Goal: Ask a question: Seek information or help from site administrators or community

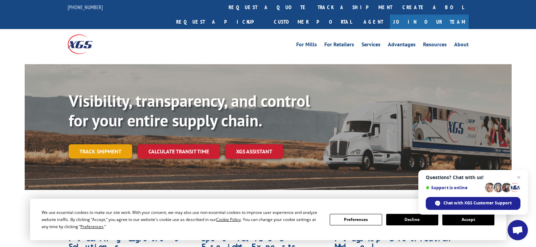
click at [90, 144] on link "Track shipment" at bounding box center [101, 151] width 64 height 14
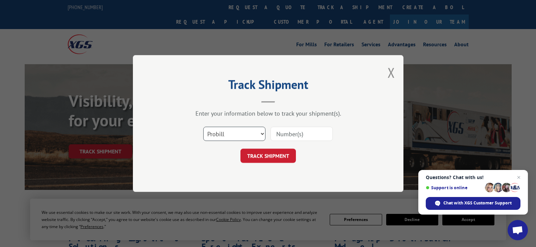
click at [263, 133] on select "Select category... Probill BOL PO" at bounding box center [234, 134] width 62 height 14
click at [273, 132] on input at bounding box center [301, 134] width 62 height 14
paste input "17235264BOL"
type input "17235264BOL"
click at [268, 155] on button "TRACK SHIPMENT" at bounding box center [267, 156] width 55 height 14
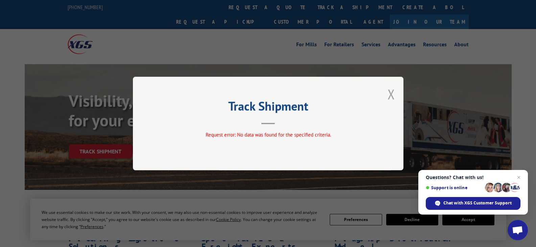
click at [390, 97] on button "Close modal" at bounding box center [390, 94] width 7 height 18
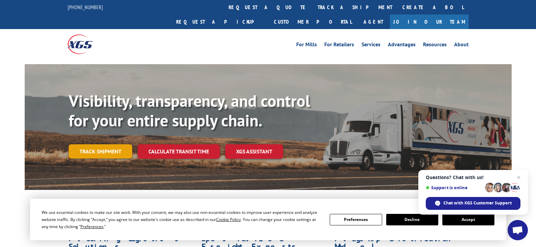
click at [106, 144] on link "Track shipment" at bounding box center [101, 151] width 64 height 14
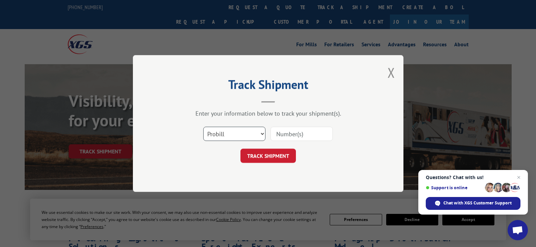
click at [238, 133] on select "Select category... Probill BOL PO" at bounding box center [234, 134] width 62 height 14
click at [229, 135] on select "Select category... Probill BOL PO" at bounding box center [234, 134] width 62 height 14
select select "bol"
click at [203, 127] on select "Select category... Probill BOL PO" at bounding box center [234, 134] width 62 height 14
click at [298, 132] on input at bounding box center [301, 134] width 62 height 14
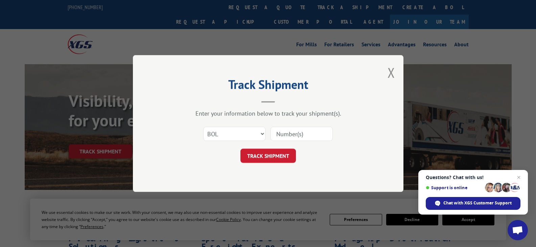
paste input "17235264BOL"
type input "17235264BOL"
click at [285, 154] on button "TRACK SHIPMENT" at bounding box center [267, 156] width 55 height 14
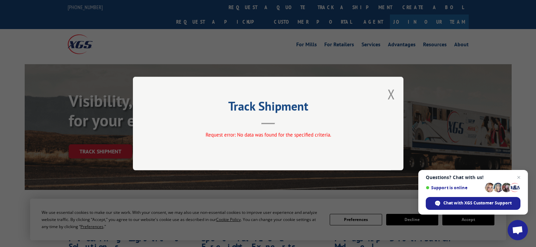
click at [386, 97] on div "Track Shipment Request error: No data was found for the specified criteria." at bounding box center [268, 124] width 270 height 94
click at [390, 95] on button "Close modal" at bounding box center [390, 94] width 7 height 18
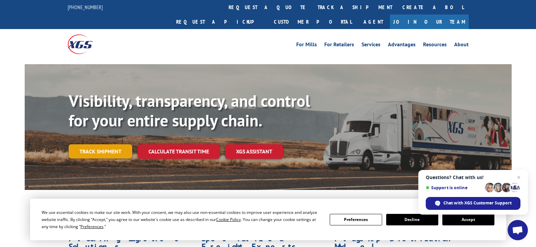
click at [102, 144] on link "Track shipment" at bounding box center [101, 151] width 64 height 14
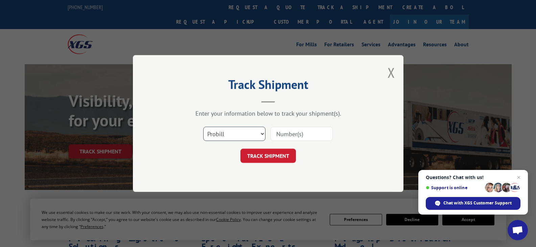
click at [250, 132] on select "Select category... Probill BOL PO" at bounding box center [234, 134] width 62 height 14
select select "bol"
click at [203, 127] on select "Select category... Probill BOL PO" at bounding box center [234, 134] width 62 height 14
click at [296, 135] on input at bounding box center [301, 134] width 62 height 14
paste input "17235264BOL"
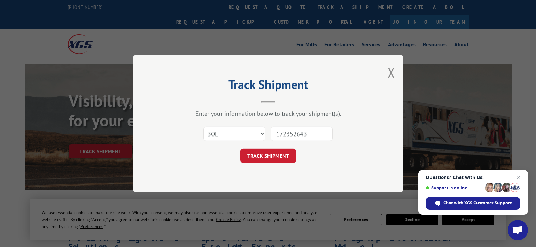
type input "17235264"
click button "TRACK SHIPMENT" at bounding box center [267, 156] width 55 height 14
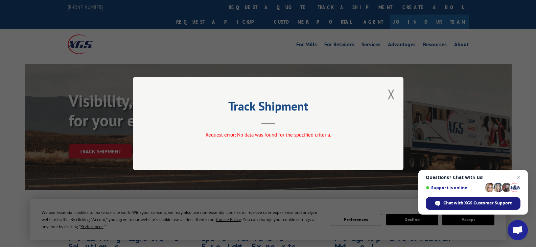
click at [462, 203] on span "Chat with XGS Customer Support" at bounding box center [477, 203] width 68 height 6
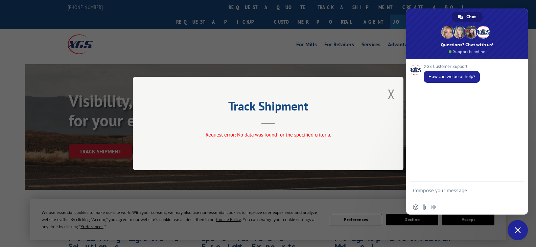
click at [445, 195] on textarea "Compose your message..." at bounding box center [459, 194] width 93 height 12
type textarea "i need help wth tracking"
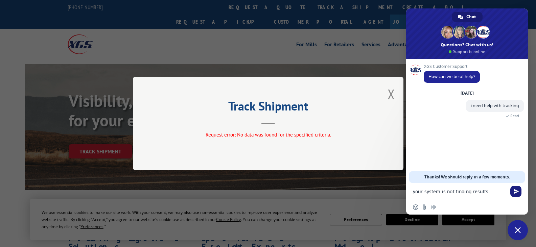
type textarea "your system is not finding results"
click at [514, 192] on span "Send" at bounding box center [515, 191] width 5 height 5
click at [452, 191] on textarea "Compose your message..." at bounding box center [459, 192] width 93 height 6
click at [394, 93] on button "Close modal" at bounding box center [390, 94] width 7 height 18
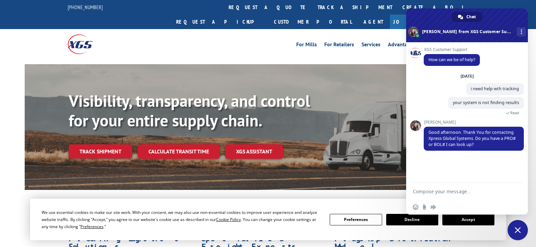
paste textarea "17235264BOL"
type textarea "17235264BOL"
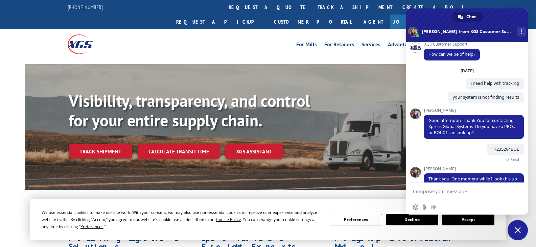
scroll to position [22, 0]
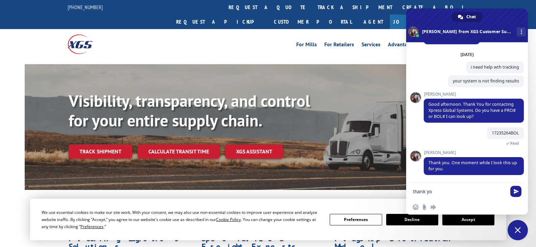
type textarea "thank you"
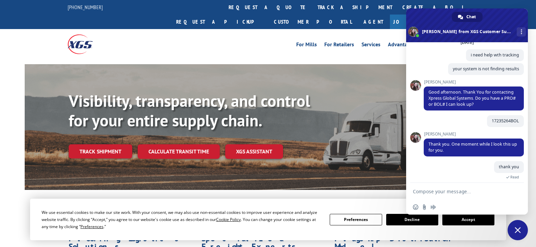
scroll to position [51, 0]
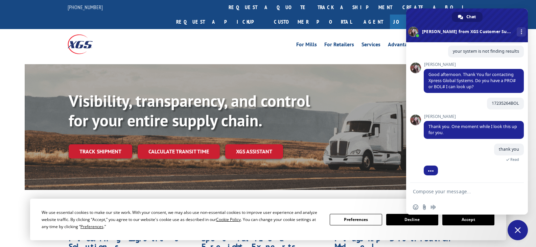
click at [454, 105] on div "17235264BOL A minute ago" at bounding box center [474, 106] width 100 height 17
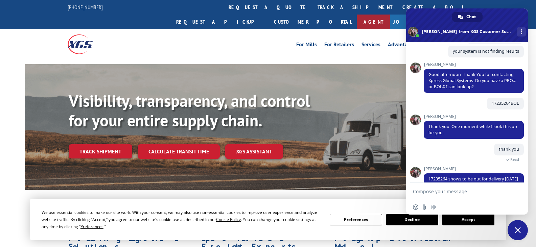
scroll to position [68, 0]
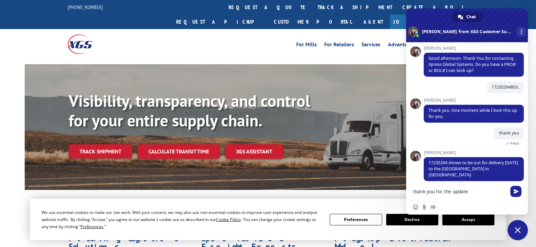
type textarea "thank you for the update"
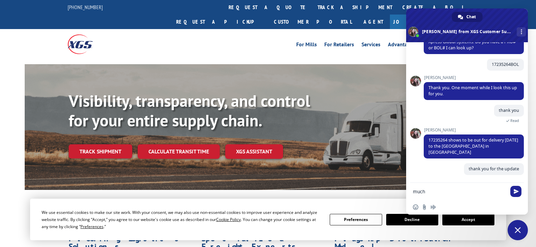
scroll to position [84, 0]
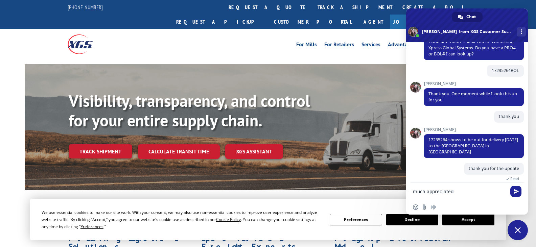
type textarea "much appreciated"
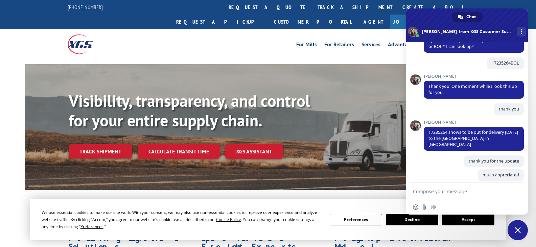
scroll to position [98, 0]
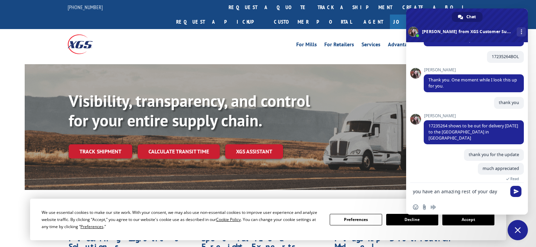
type textarea "you have an amazing rest of your day"
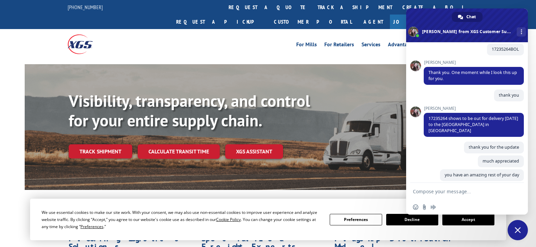
scroll to position [108, 0]
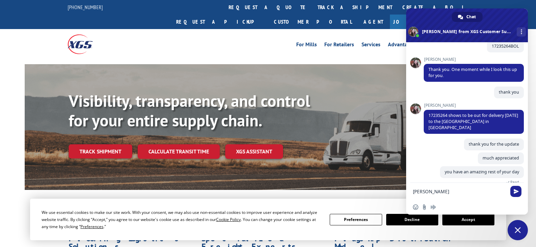
type textarea "[PERSON_NAME]"
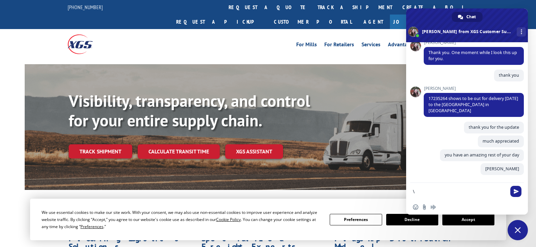
scroll to position [126, 0]
type textarea "\"
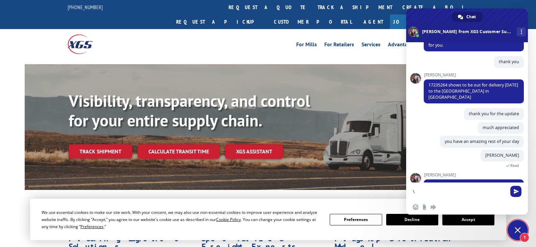
scroll to position [194, 0]
